Goal: Information Seeking & Learning: Learn about a topic

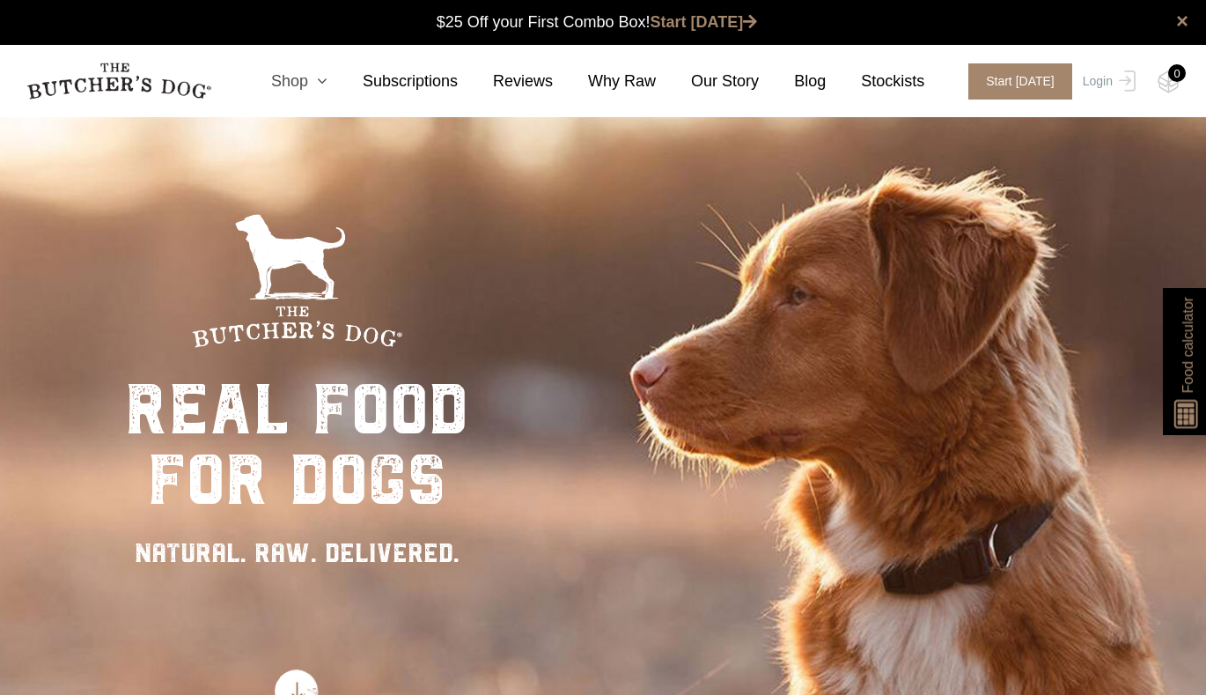
click at [309, 72] on link "Shop" at bounding box center [282, 82] width 92 height 24
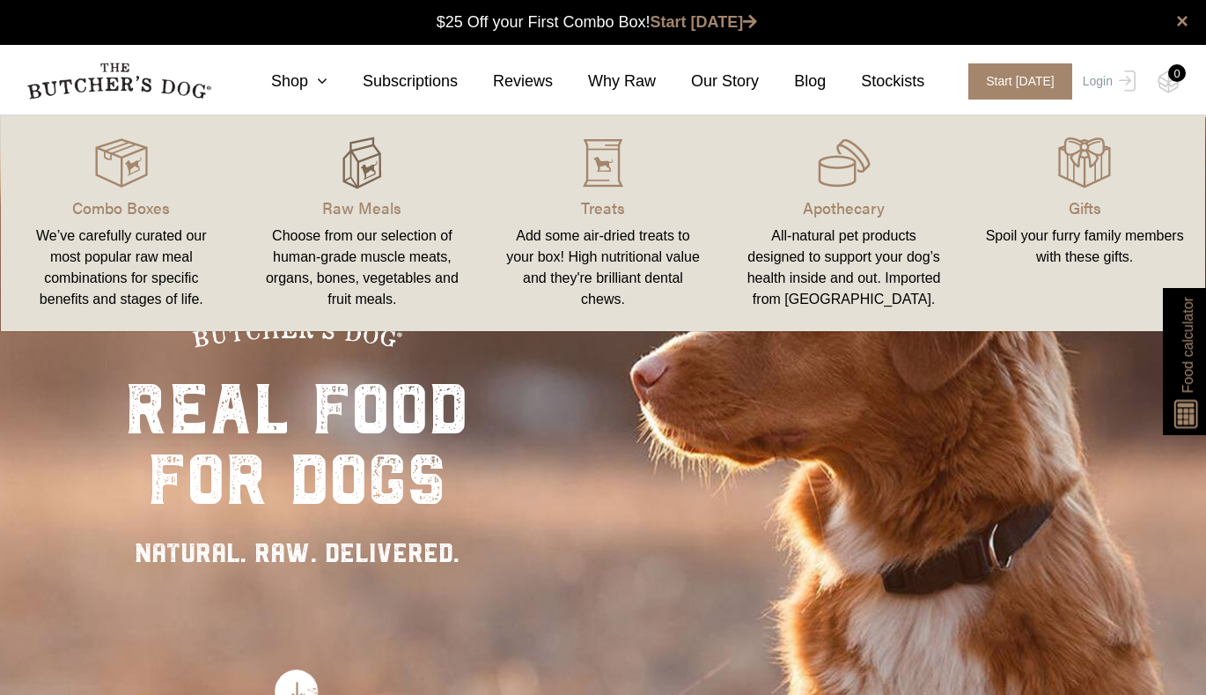
click at [364, 188] on img at bounding box center [361, 162] width 53 height 53
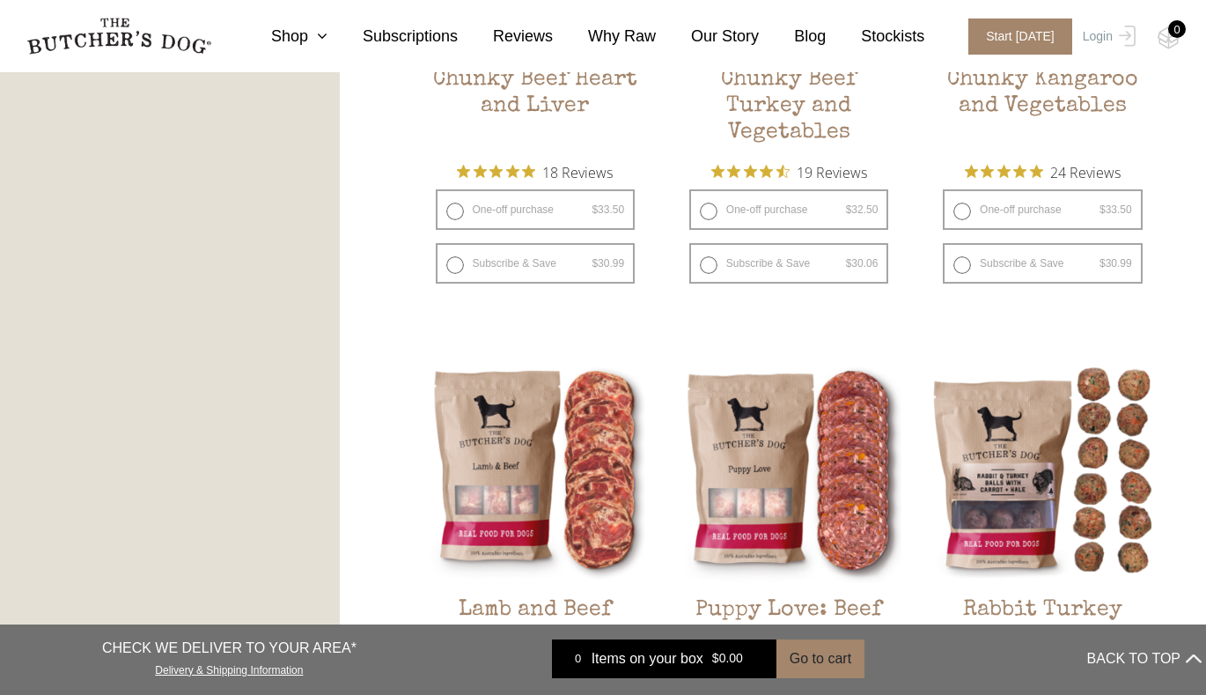
scroll to position [1094, 0]
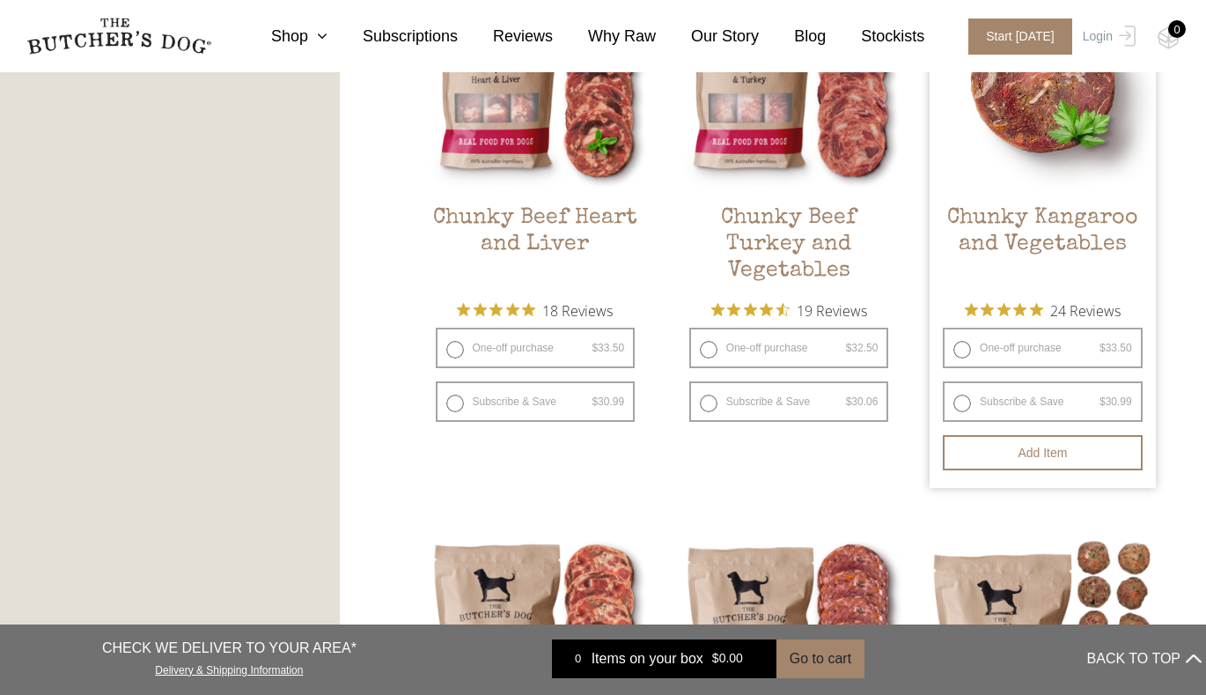
click at [1008, 145] on img at bounding box center [1043, 78] width 226 height 226
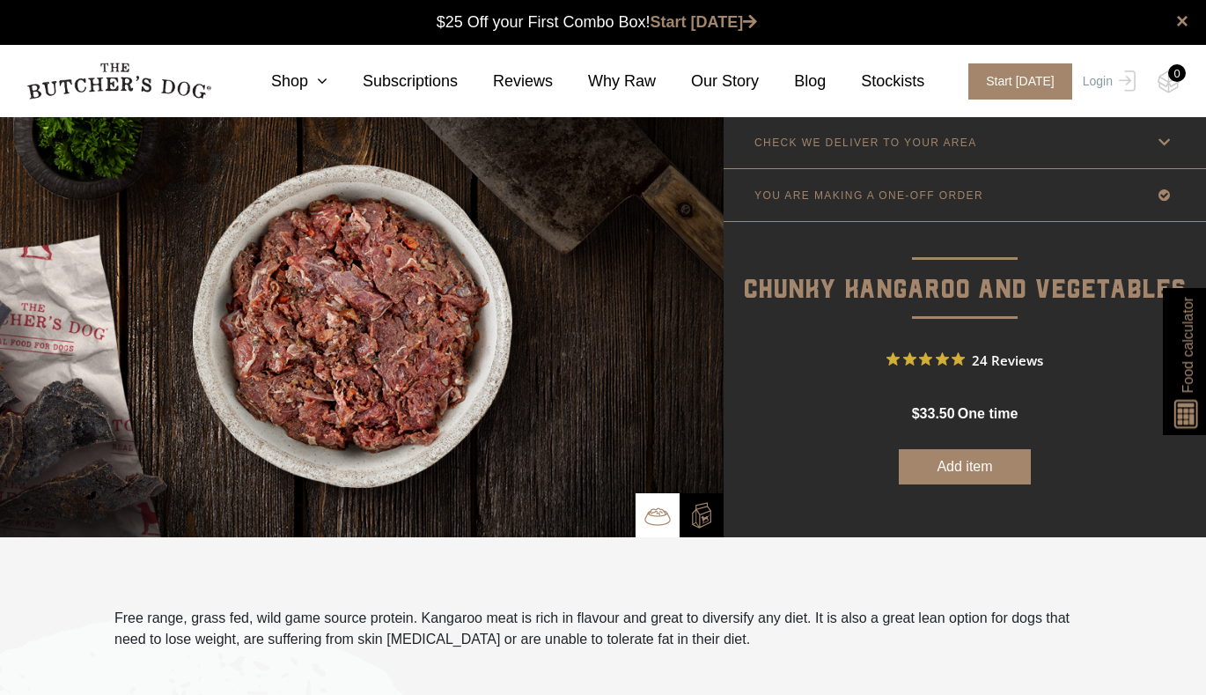
click at [925, 143] on p "CHECK WE DELIVER TO YOUR AREA" at bounding box center [865, 142] width 223 height 12
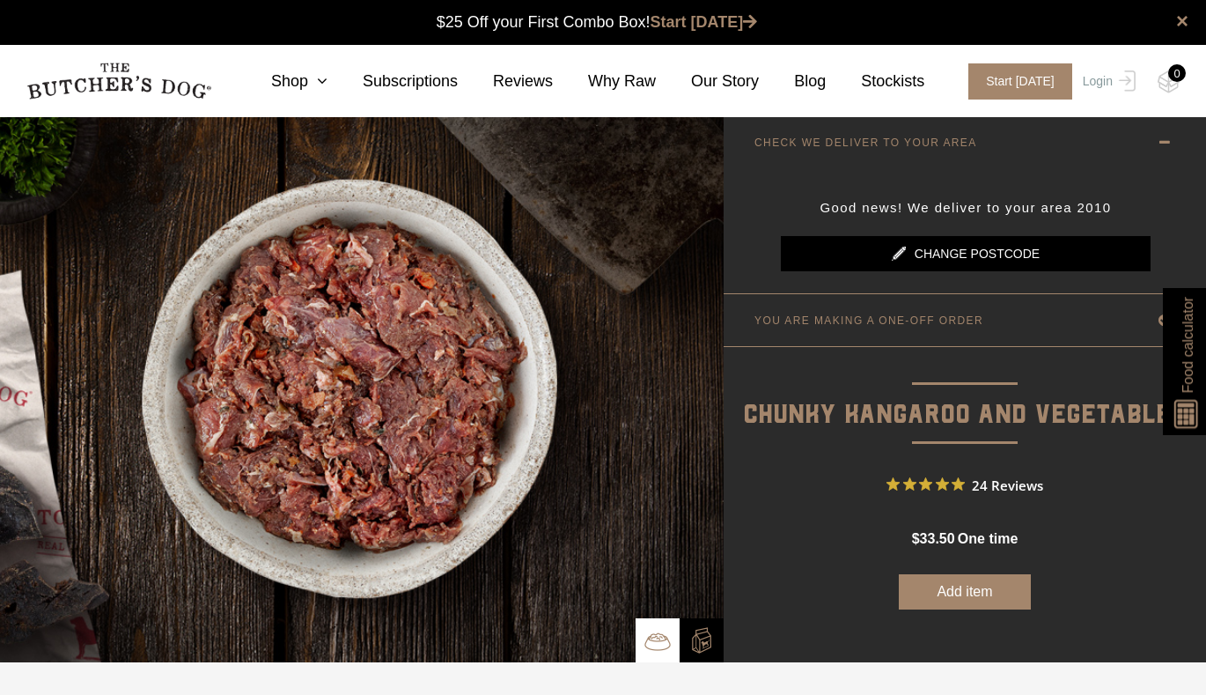
click at [950, 246] on link "Change postcode" at bounding box center [966, 253] width 370 height 35
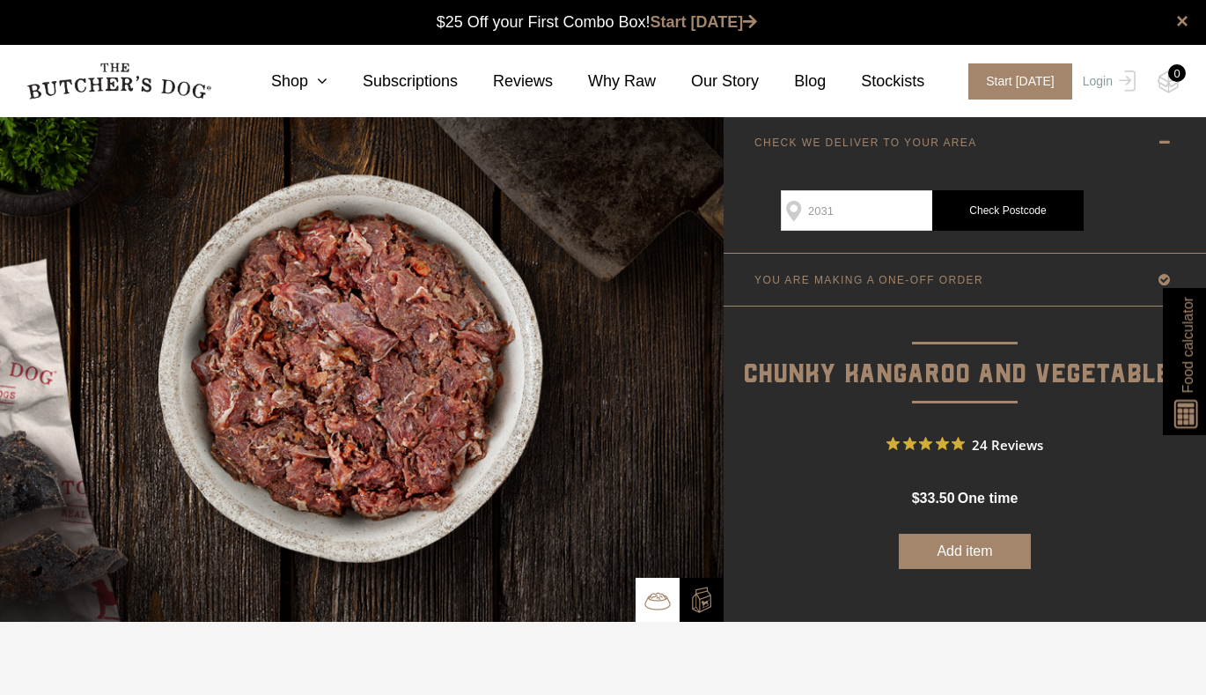
click at [989, 211] on link "Check Postcode" at bounding box center [1007, 210] width 151 height 40
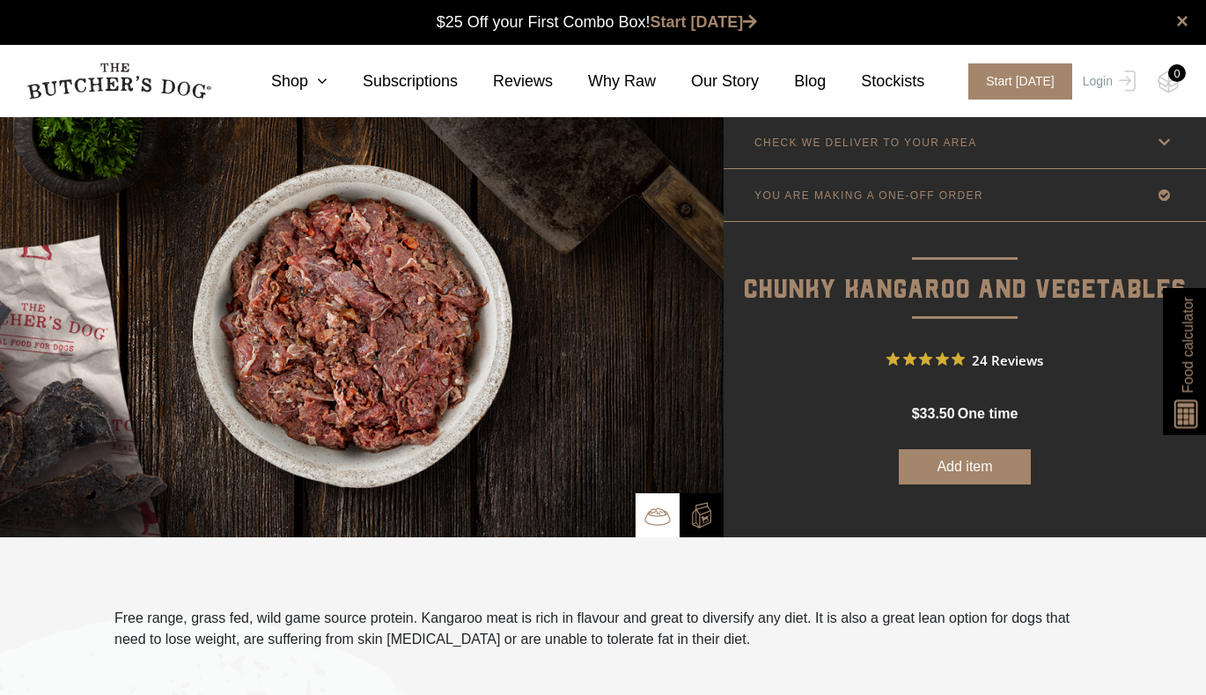
click at [884, 147] on p "CHECK WE DELIVER TO YOUR AREA" at bounding box center [865, 142] width 223 height 12
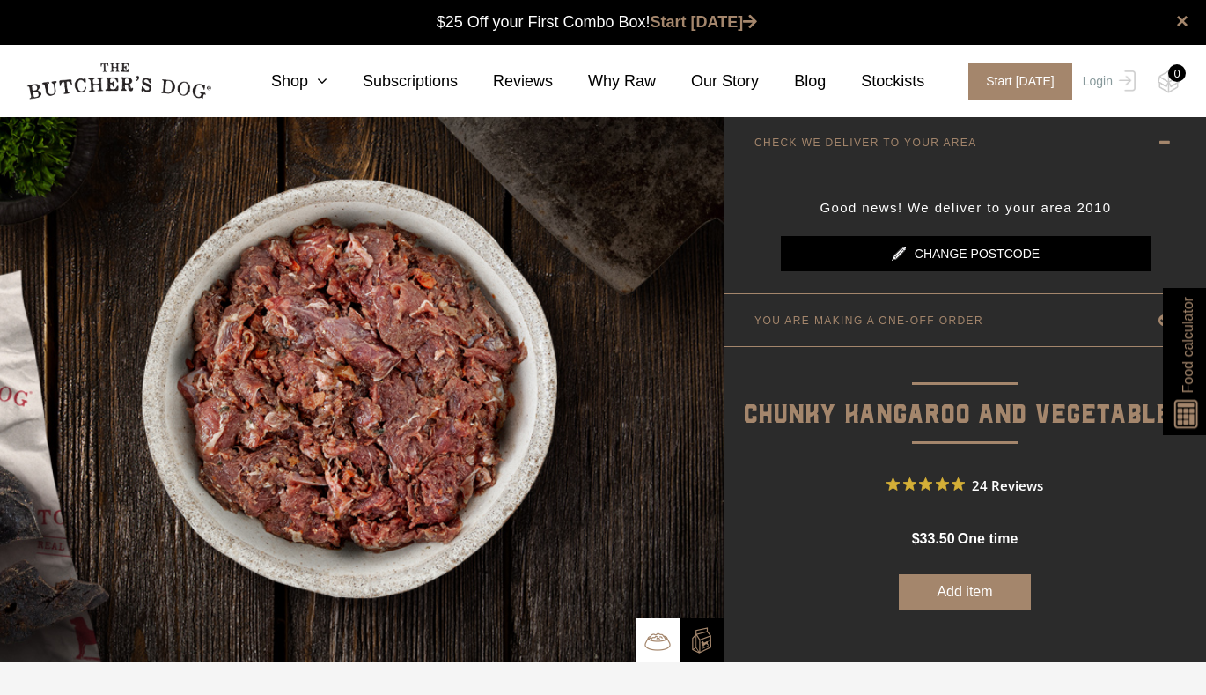
click at [941, 248] on link "Change postcode" at bounding box center [966, 253] width 370 height 35
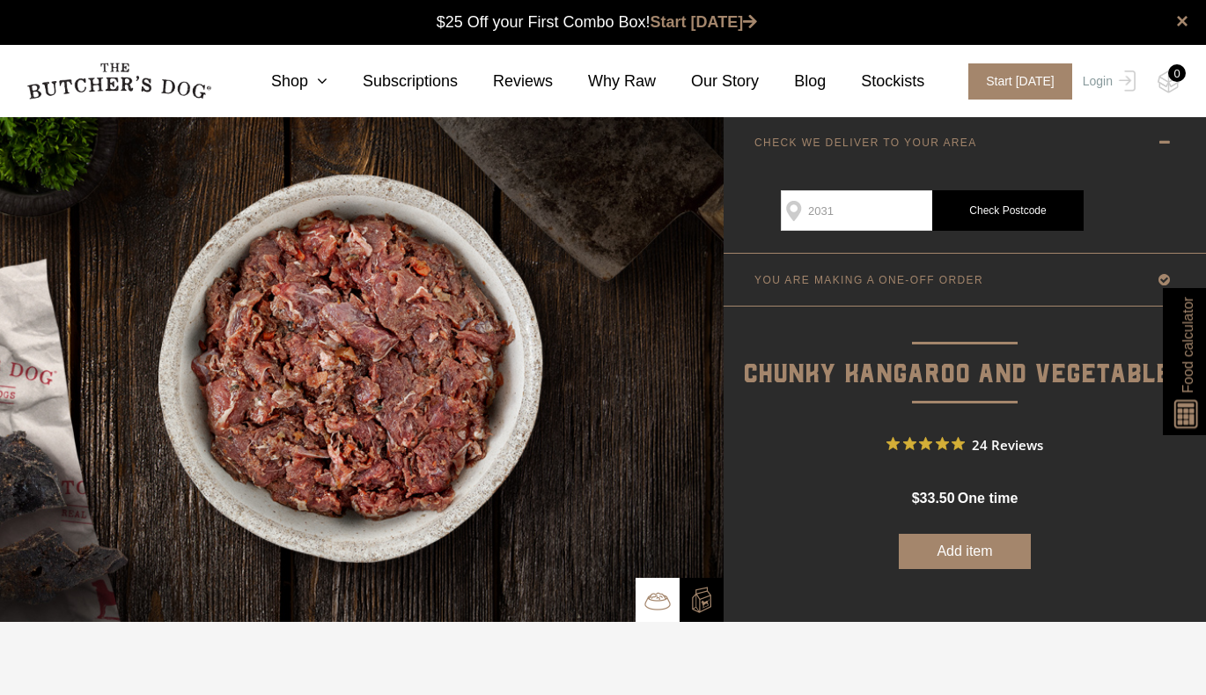
click at [893, 212] on input "2031" at bounding box center [856, 210] width 151 height 40
type input "2"
type input "2031"
click at [1002, 212] on link "Check Postcode" at bounding box center [1007, 210] width 151 height 40
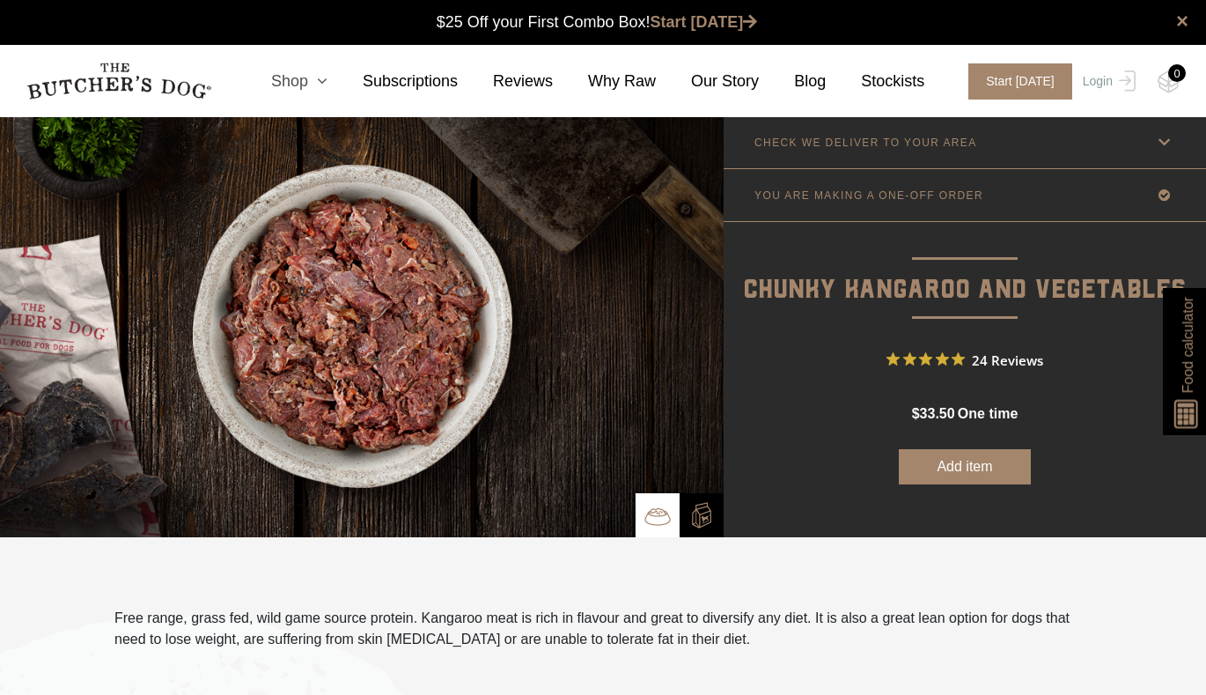
click at [326, 87] on icon at bounding box center [317, 81] width 19 height 16
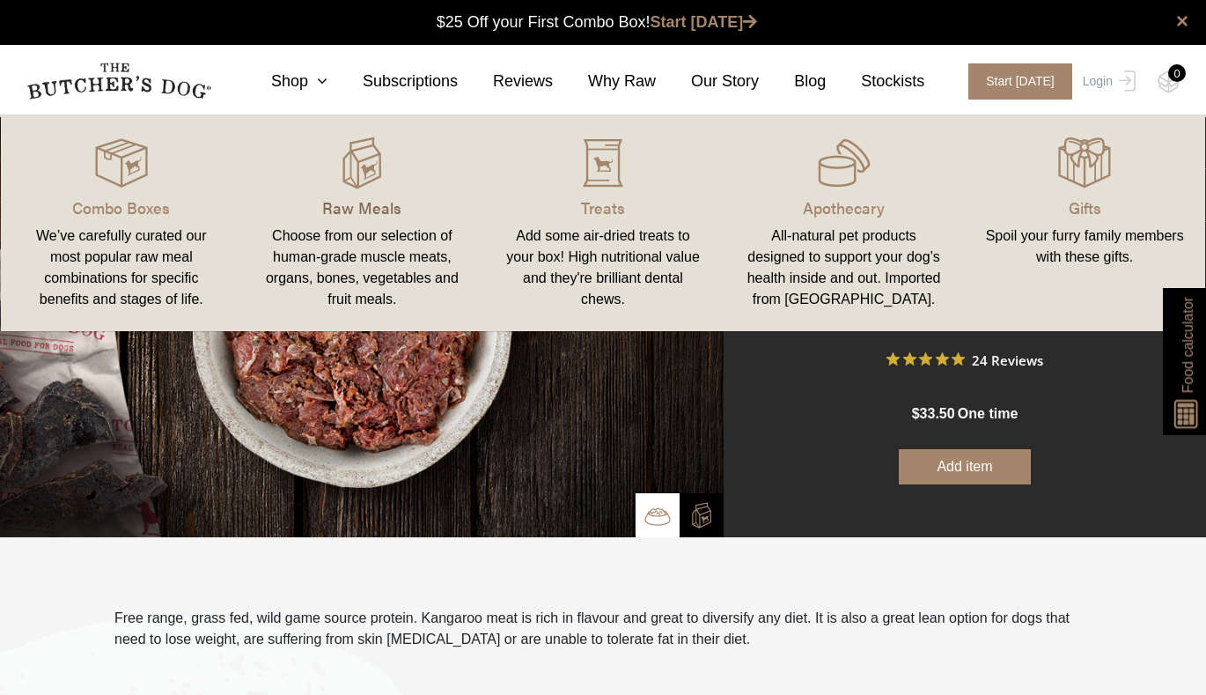
click at [344, 210] on p "Raw Meals" at bounding box center [362, 207] width 199 height 24
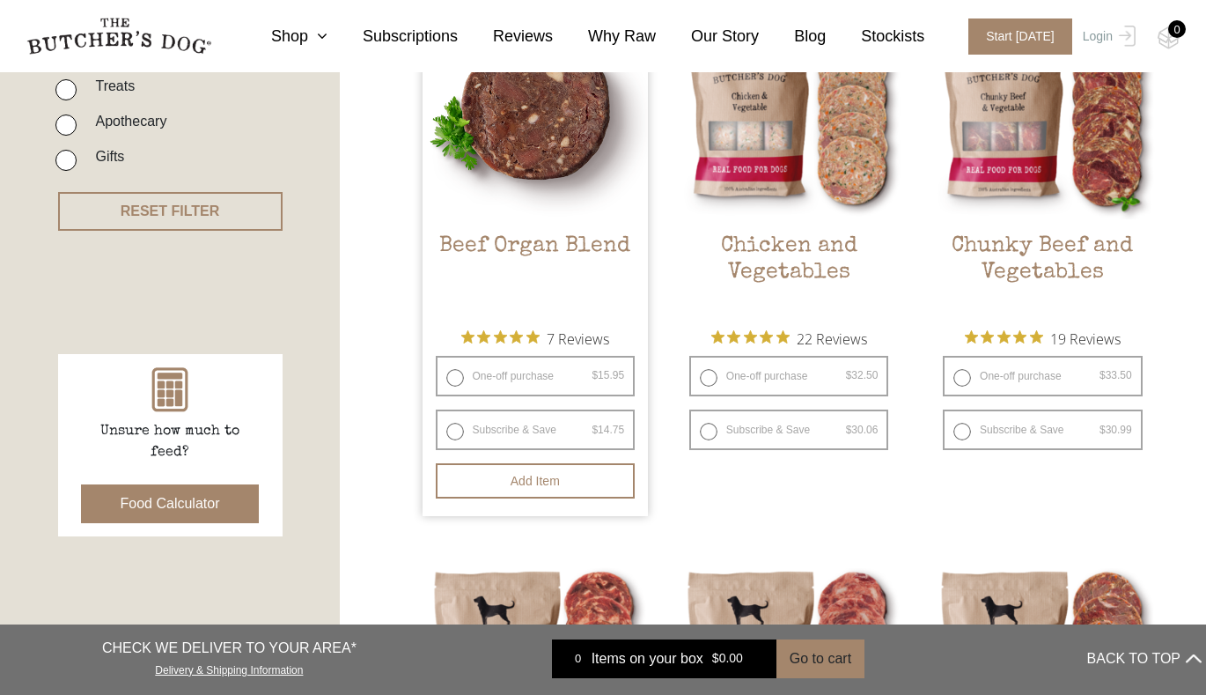
scroll to position [529, 0]
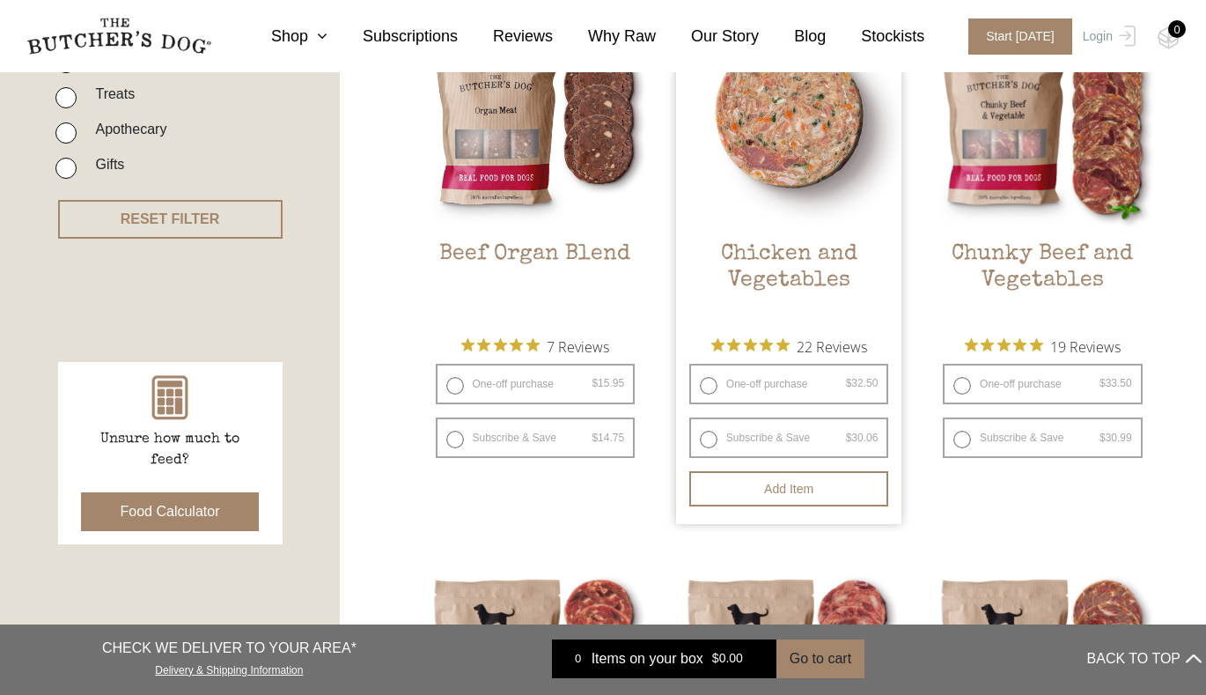
click at [793, 173] on img at bounding box center [789, 114] width 226 height 226
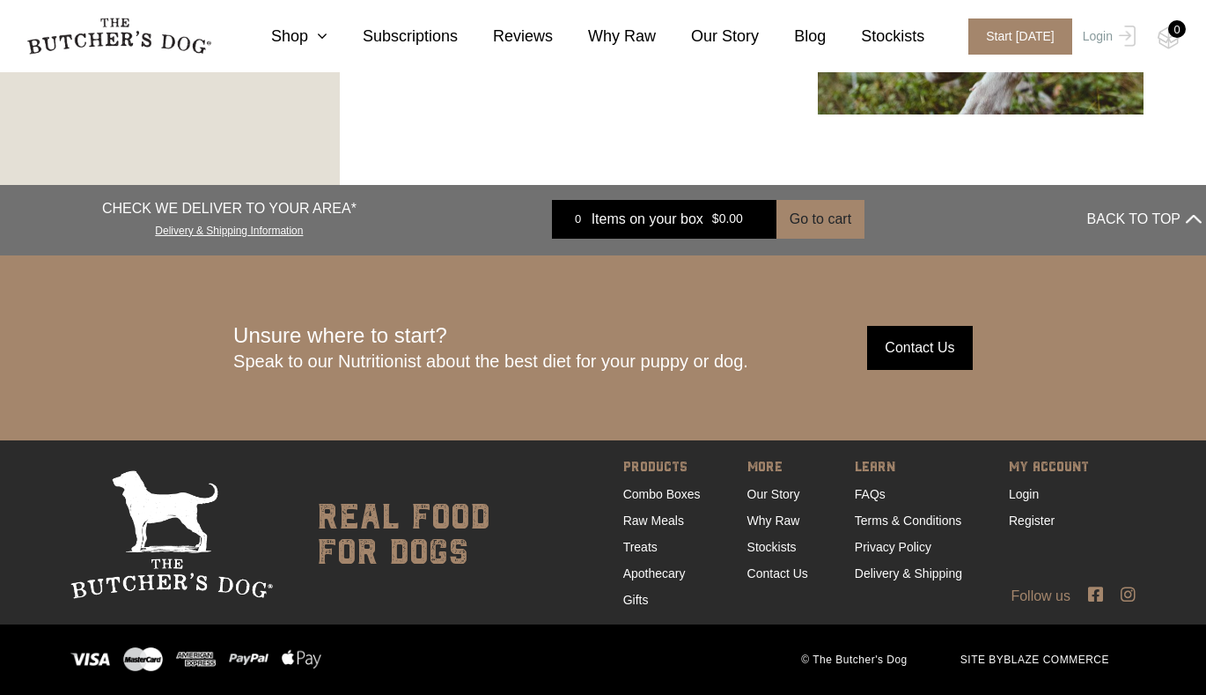
scroll to position [3164, 0]
click at [864, 497] on link "FAQs" at bounding box center [870, 495] width 31 height 14
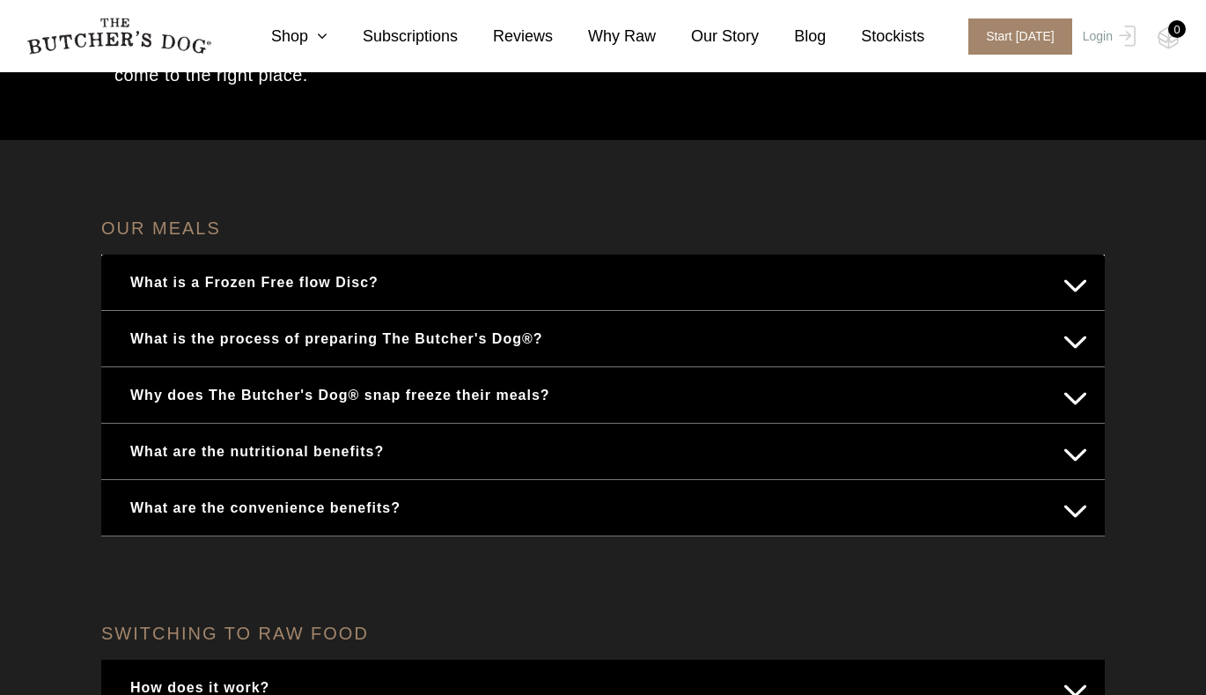
scroll to position [187, 0]
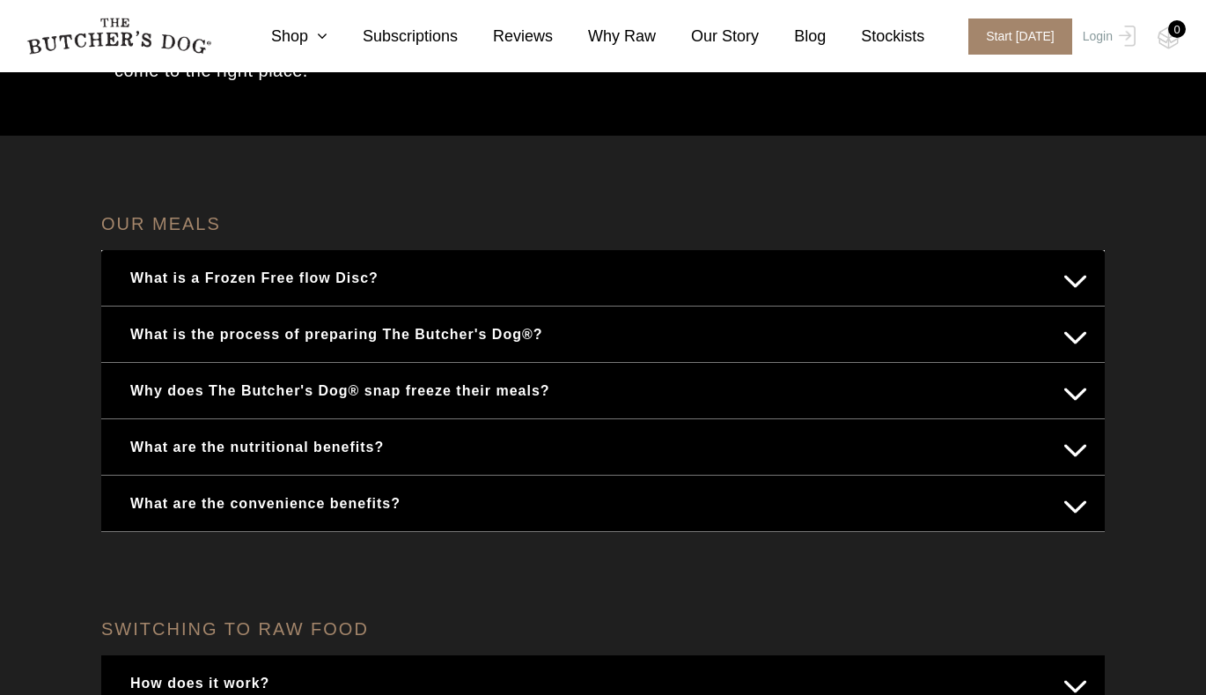
click at [600, 330] on button "What is the process of preparing The Butcher's Dog®?" at bounding box center [603, 334] width 968 height 34
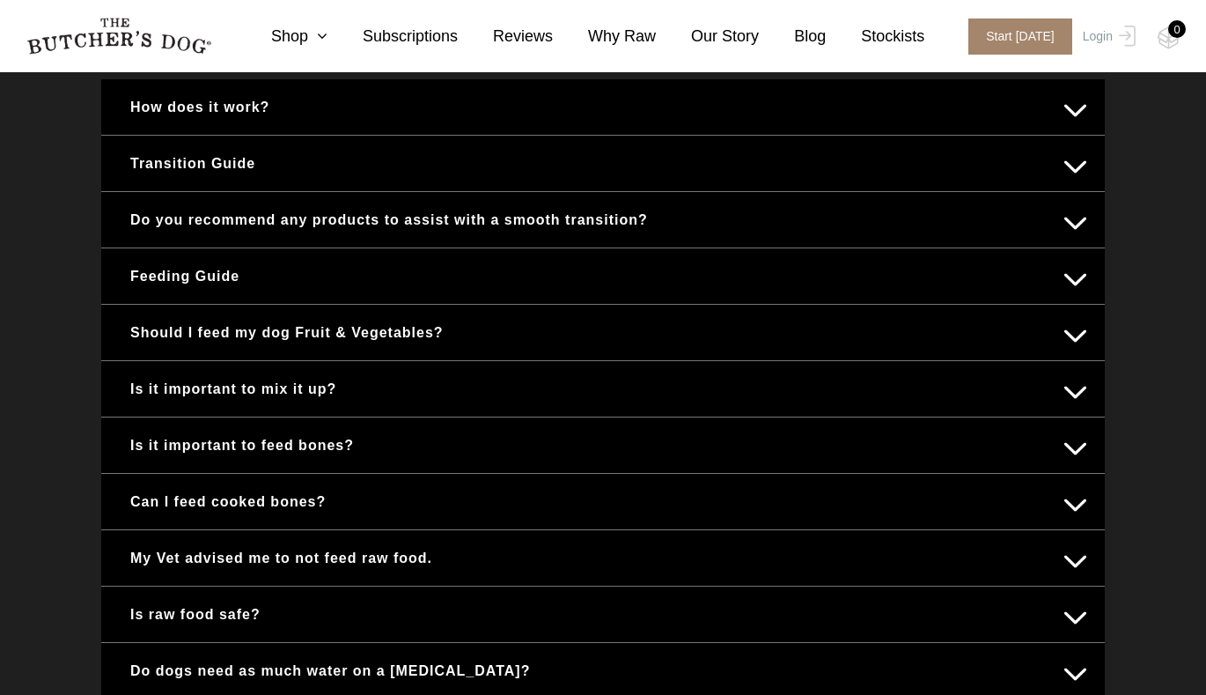
scroll to position [1026, 0]
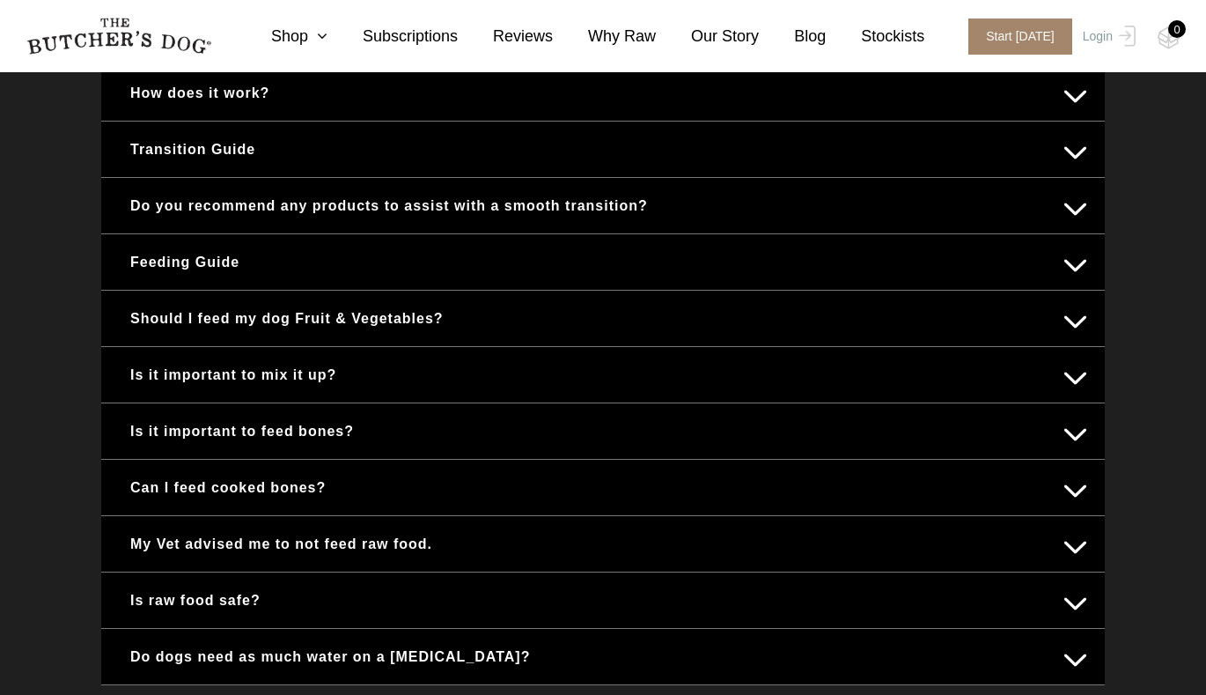
click at [443, 223] on button "Do you recommend any products to assist with a smooth transition?" at bounding box center [603, 205] width 968 height 34
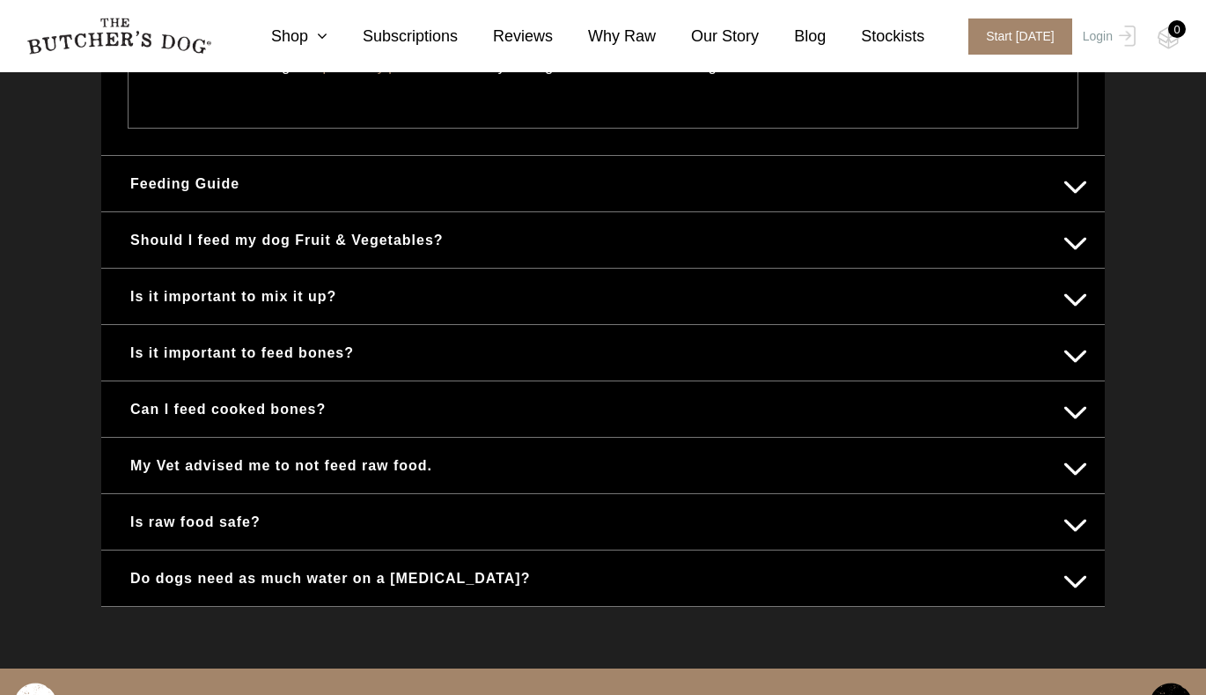
scroll to position [1253, 0]
click at [321, 402] on button "Can I feed cooked bones?" at bounding box center [603, 408] width 968 height 34
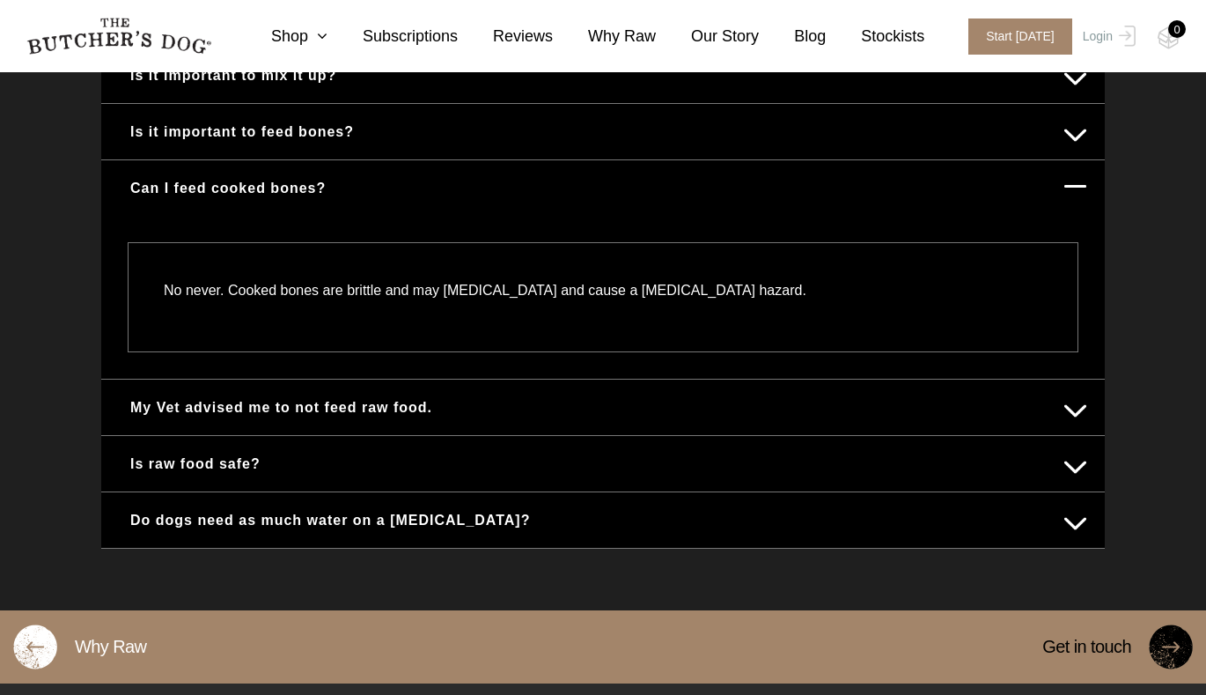
scroll to position [1073, 0]
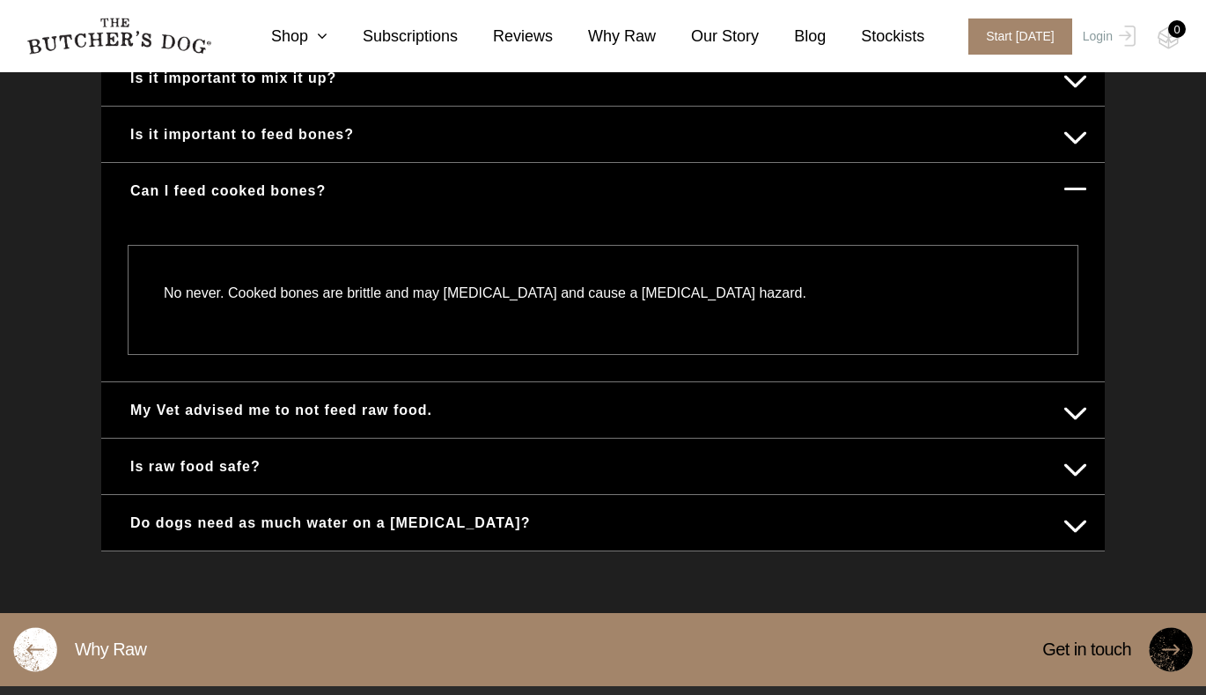
click at [344, 405] on button "My Vet advised me to not feed raw food." at bounding box center [603, 410] width 968 height 34
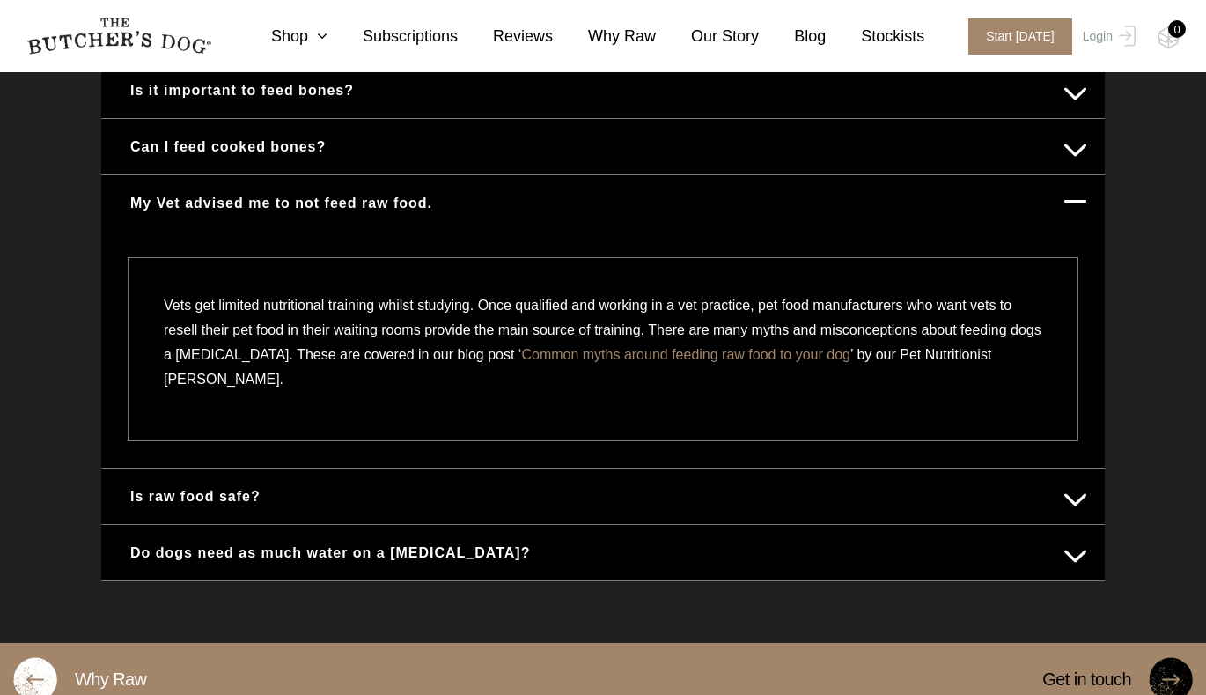
scroll to position [1132, 0]
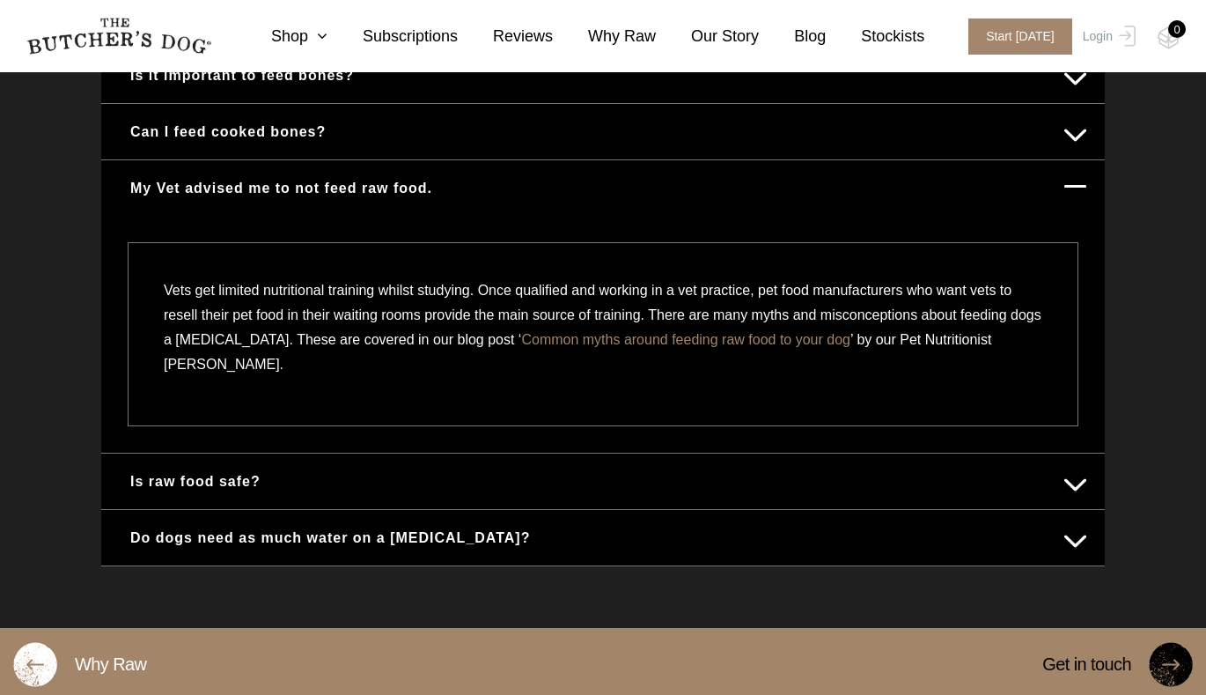
click at [320, 485] on button "Is raw food safe?" at bounding box center [603, 481] width 968 height 34
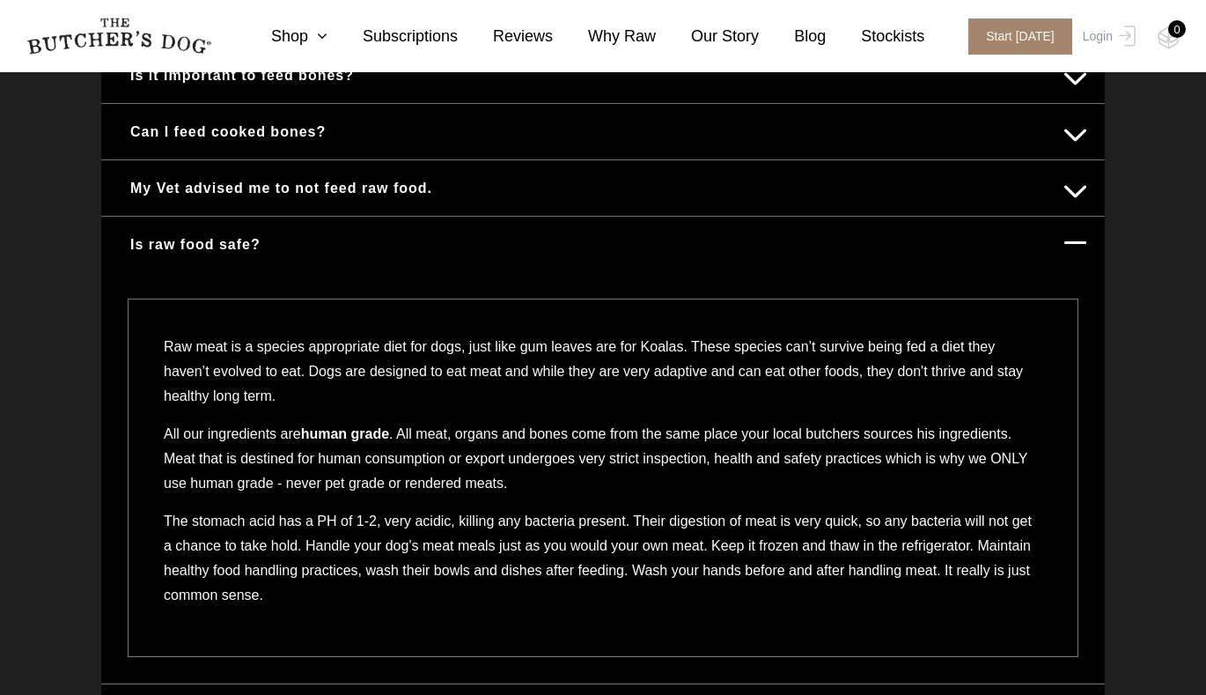
click at [401, 256] on button "Is raw food safe?" at bounding box center [603, 244] width 968 height 34
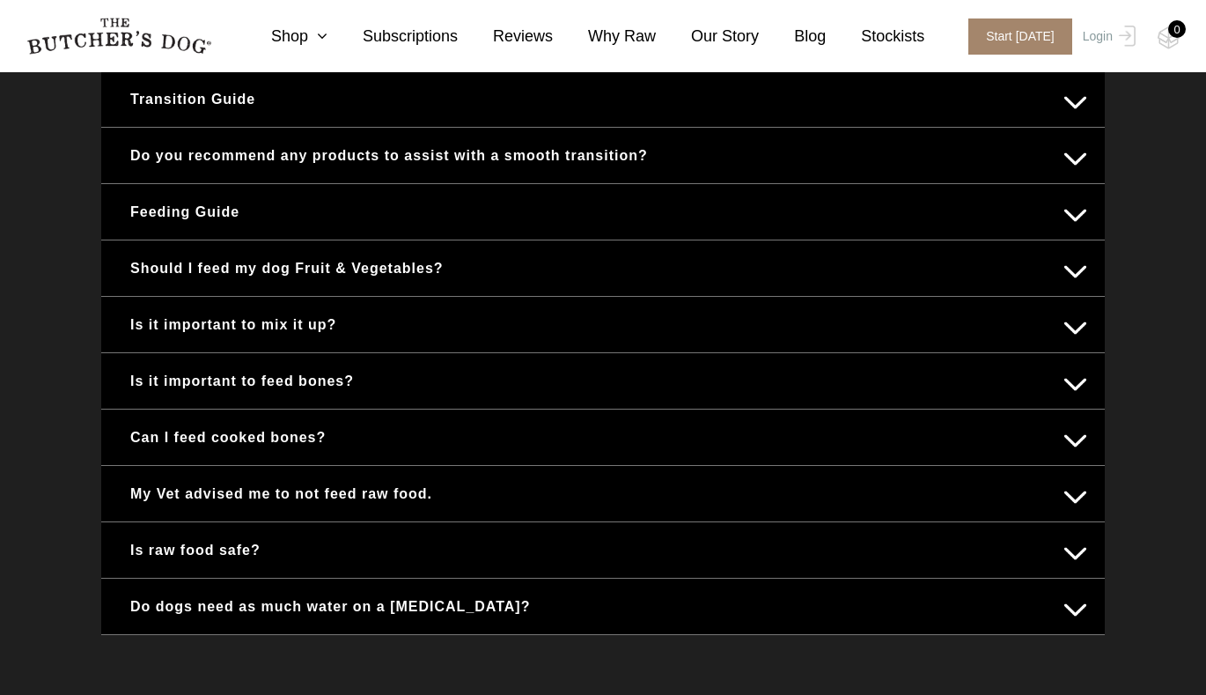
scroll to position [823, 0]
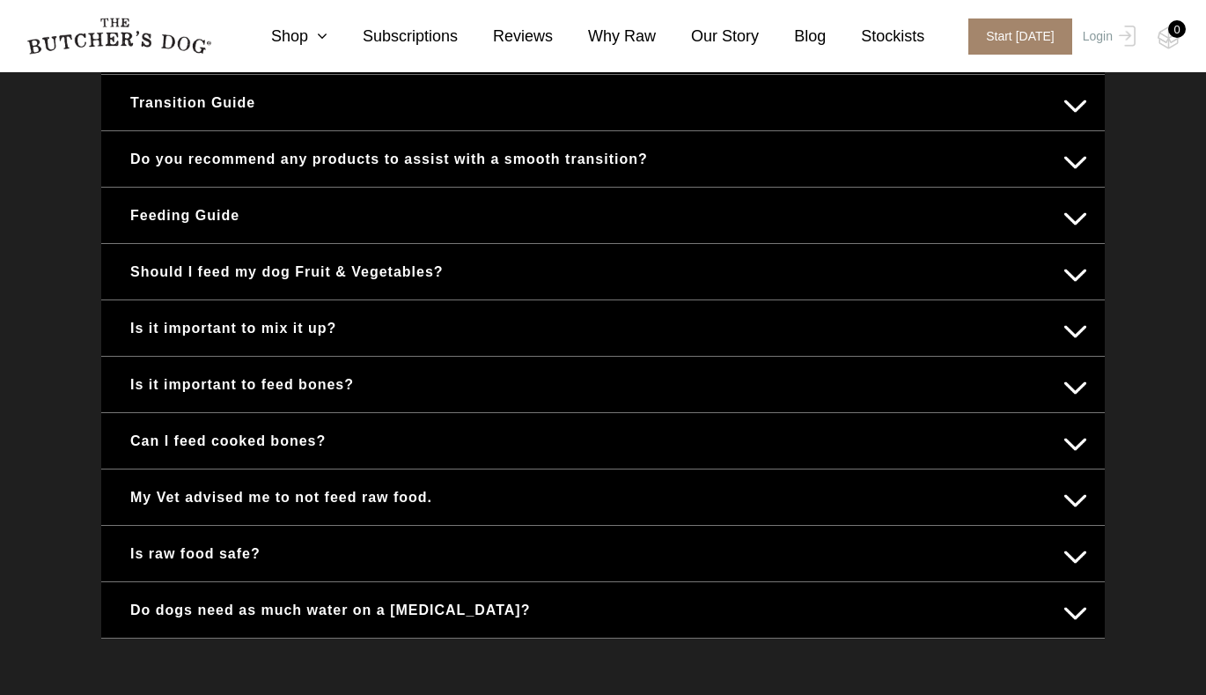
click at [371, 313] on button "Is it important to mix it up?" at bounding box center [603, 328] width 968 height 34
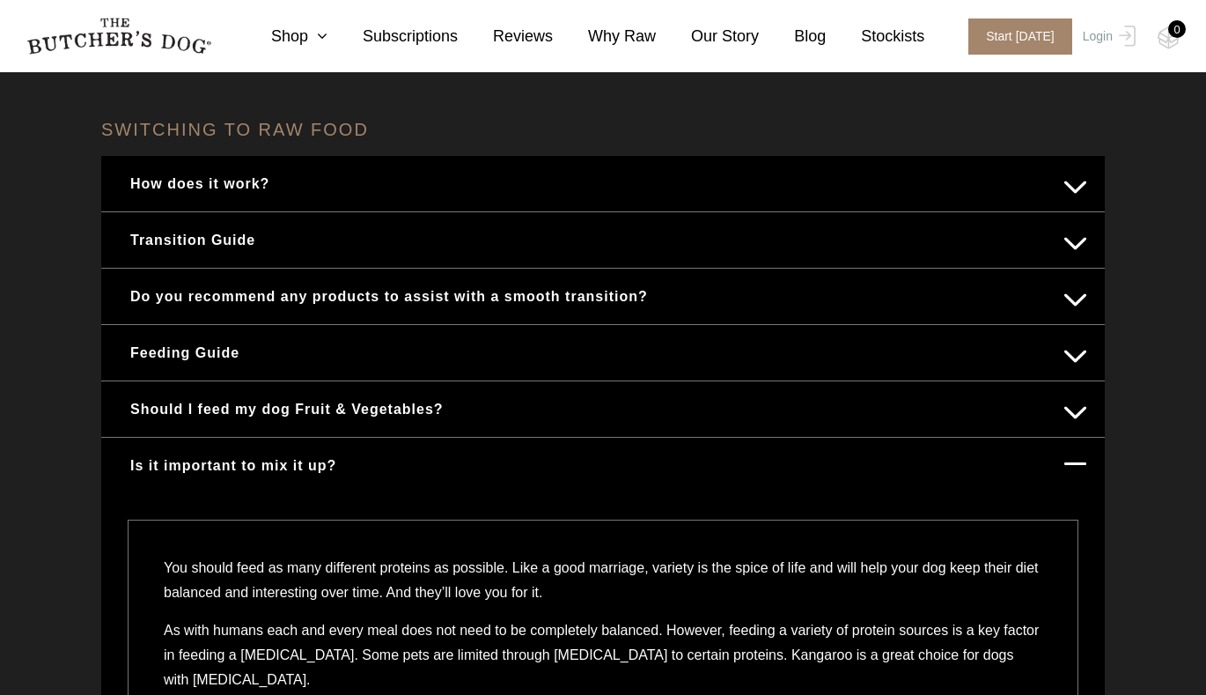
scroll to position [673, 0]
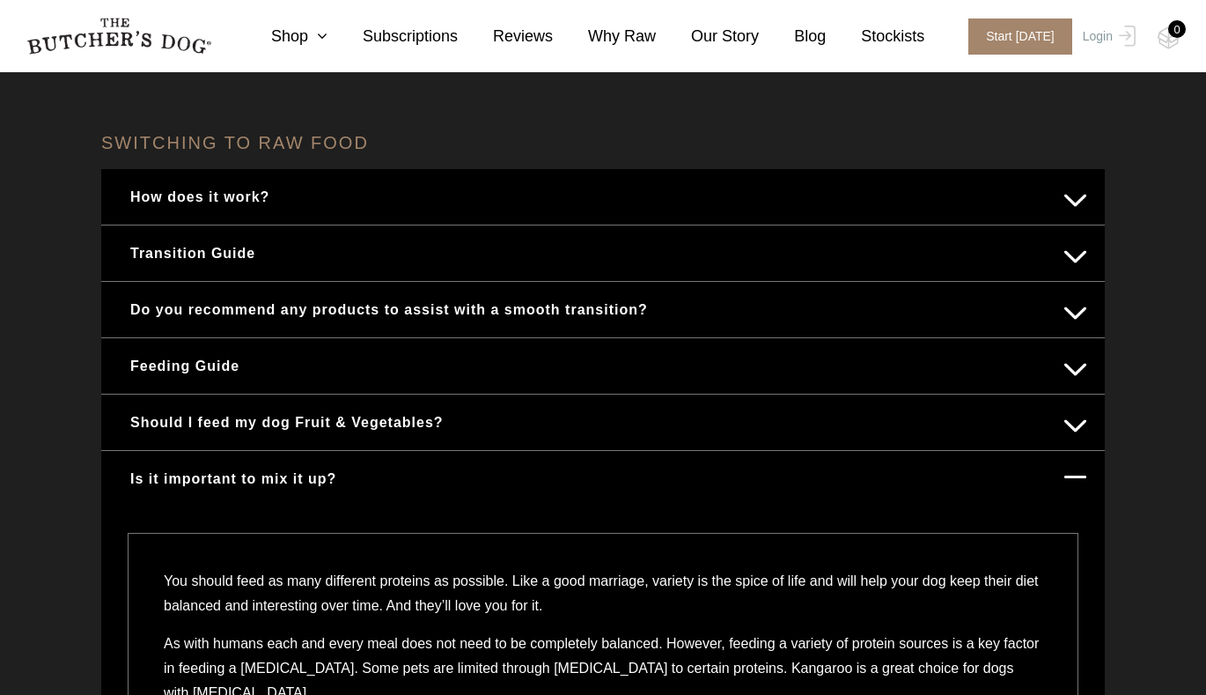
click at [345, 362] on button "Feeding Guide" at bounding box center [603, 366] width 968 height 34
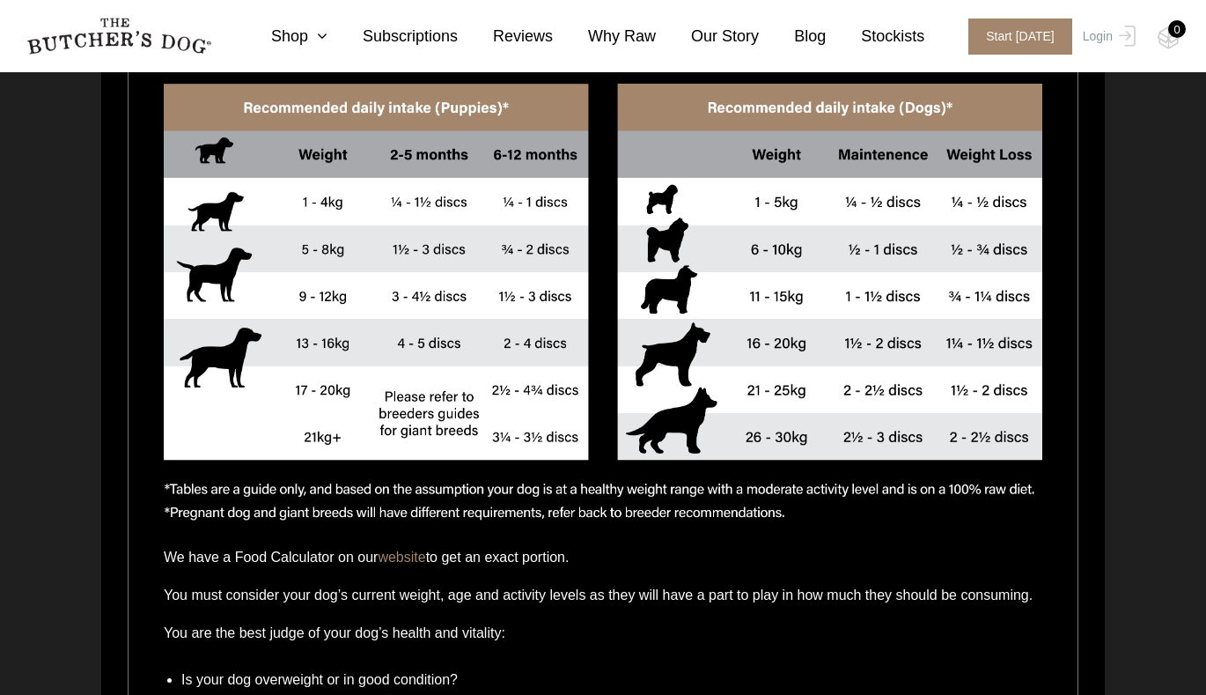
scroll to position [1250, 0]
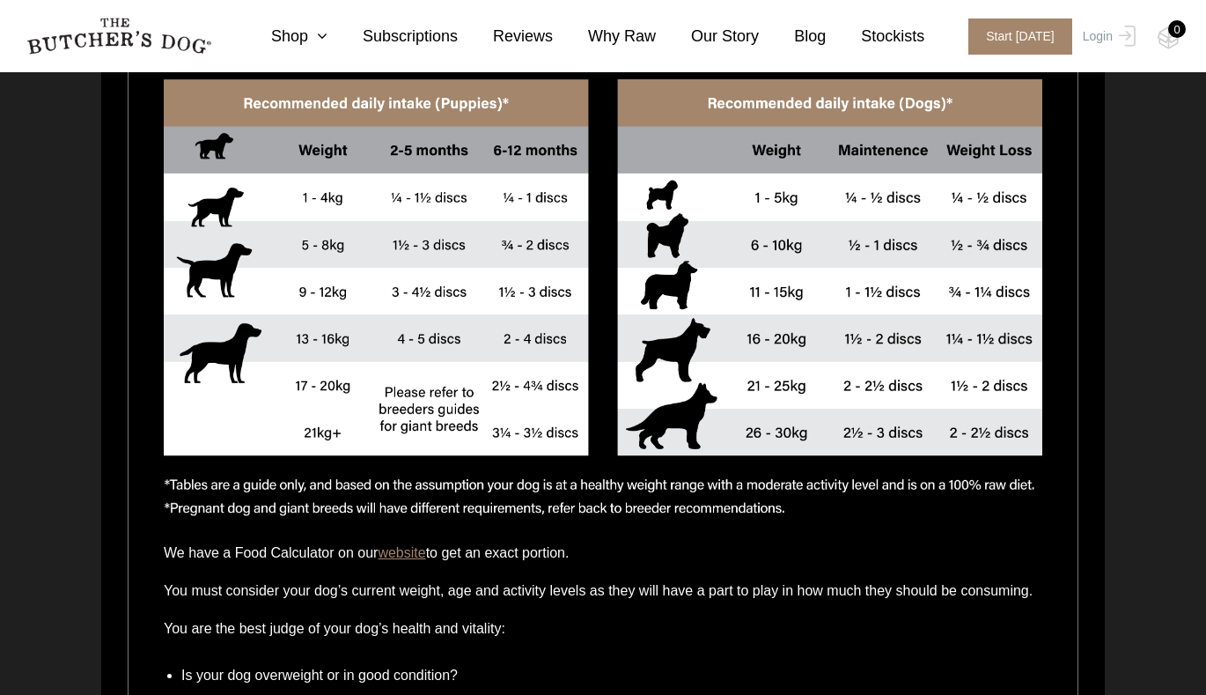
click at [416, 551] on link "website" at bounding box center [402, 552] width 48 height 15
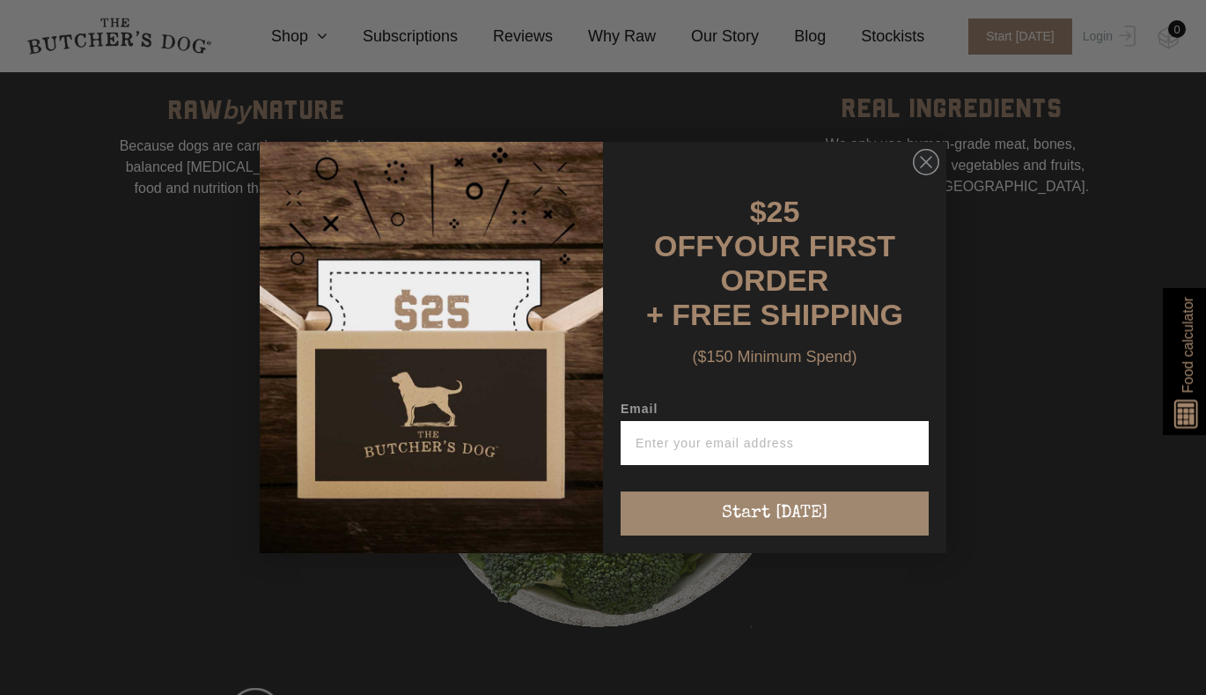
scroll to position [1383, 0]
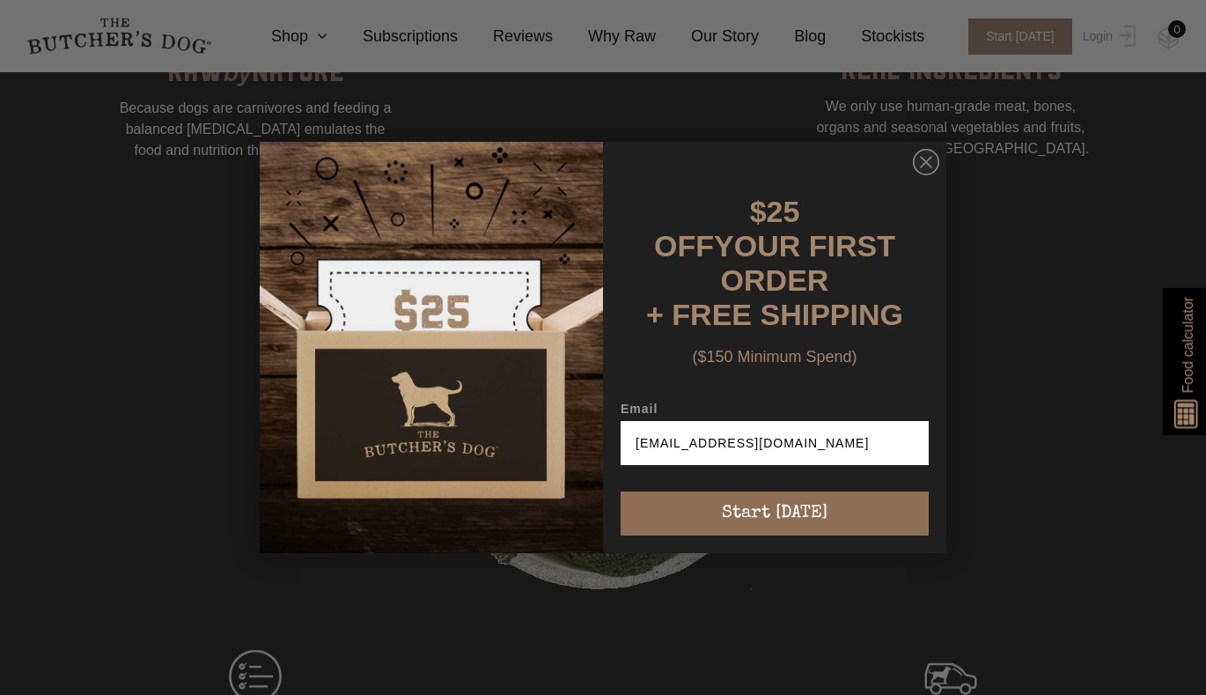
type input "[EMAIL_ADDRESS][DOMAIN_NAME]"
click at [770, 500] on button "Start [DATE]" at bounding box center [775, 513] width 308 height 44
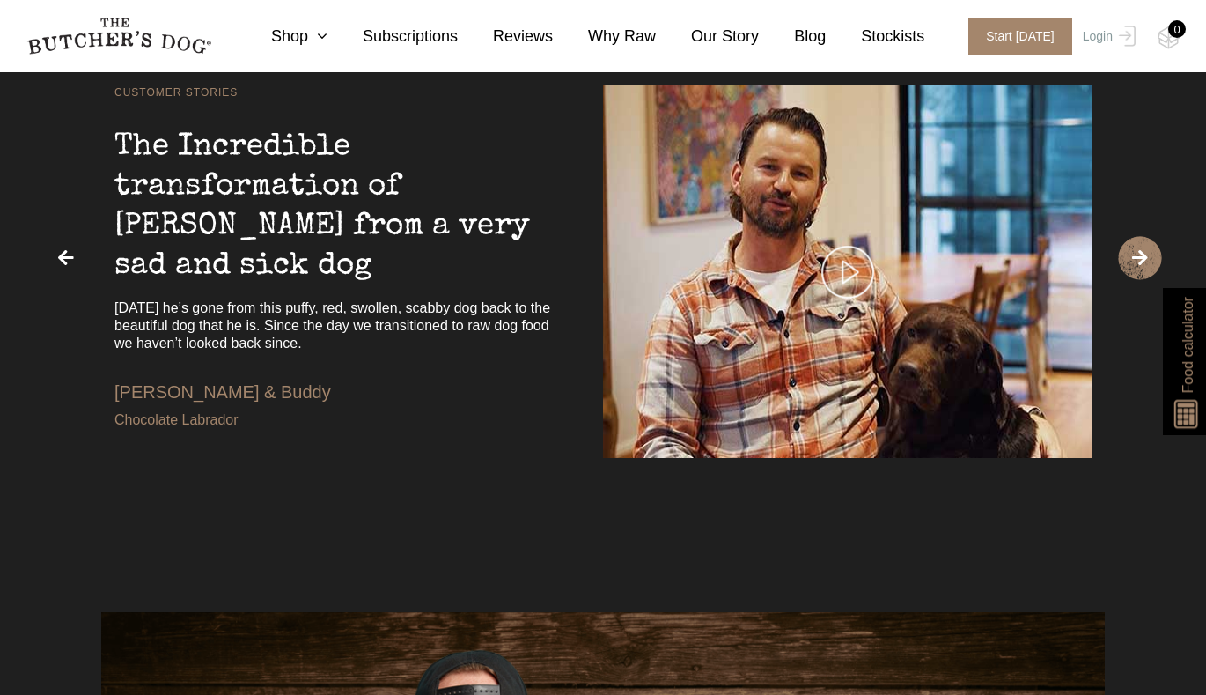
scroll to position [3534, 0]
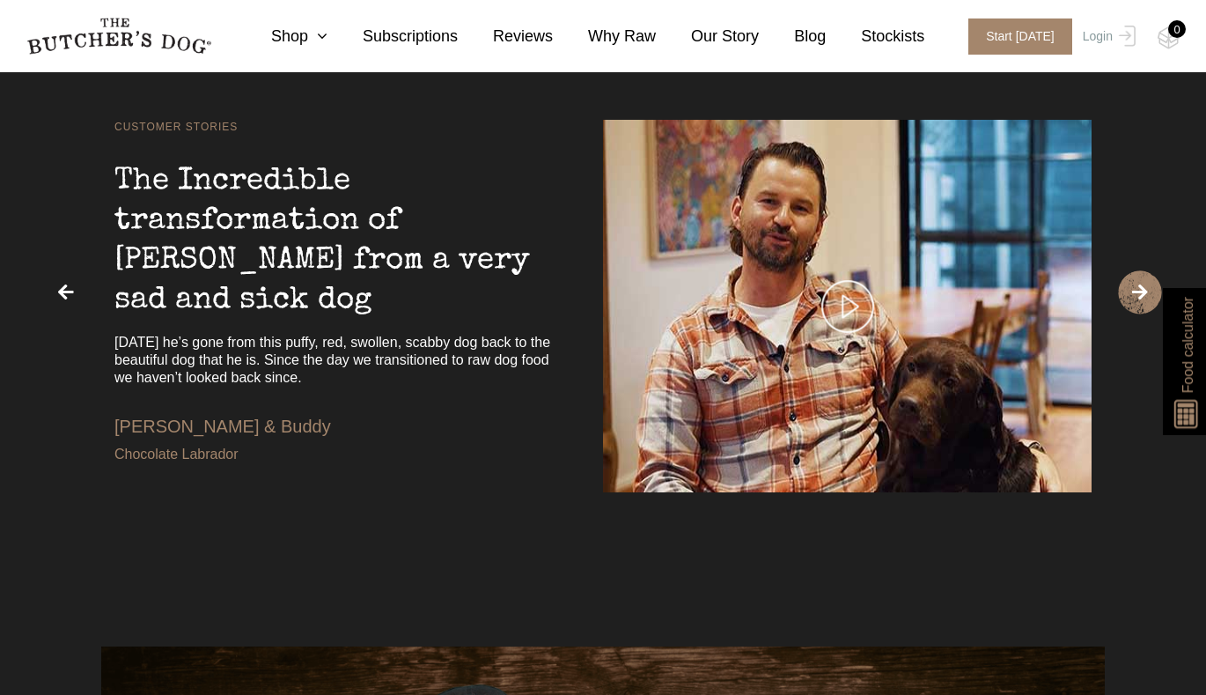
click at [850, 320] on img at bounding box center [847, 306] width 53 height 53
